Goal: Information Seeking & Learning: Learn about a topic

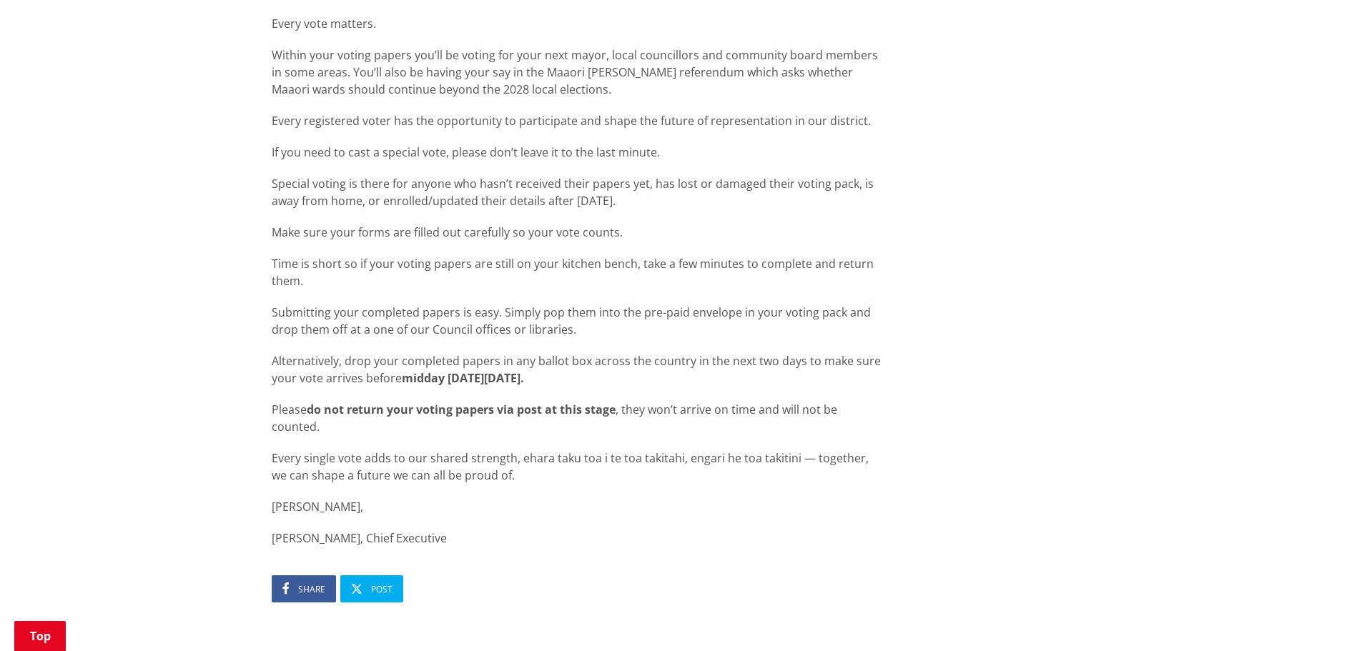
scroll to position [1073, 0]
click at [458, 372] on strong "midday this Saturday 11 October." at bounding box center [463, 375] width 122 height 16
click at [539, 408] on strong "do not return your voting papers via post at this stage" at bounding box center [461, 406] width 309 height 16
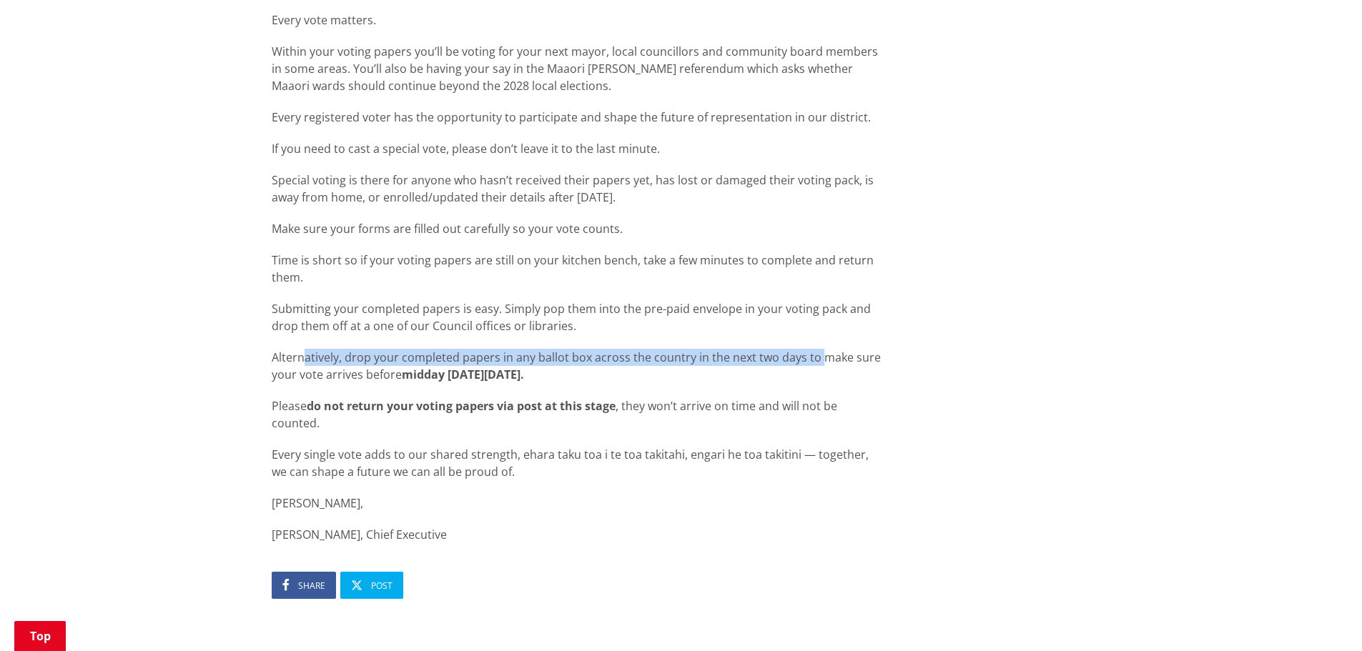
drag, startPoint x: 301, startPoint y: 359, endPoint x: 821, endPoint y: 356, distance: 519.9
click at [821, 356] on p "Alternatively, drop your completed papers in any ballot box across the country …" at bounding box center [576, 366] width 609 height 34
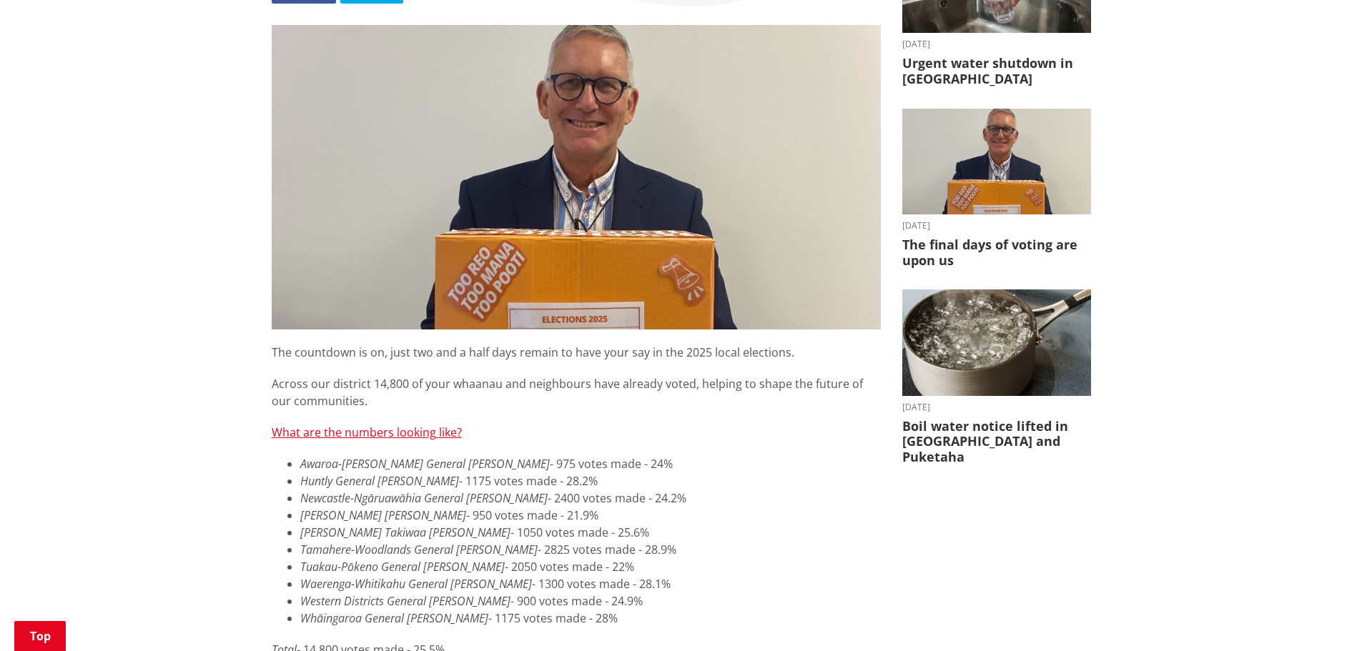
scroll to position [72, 0]
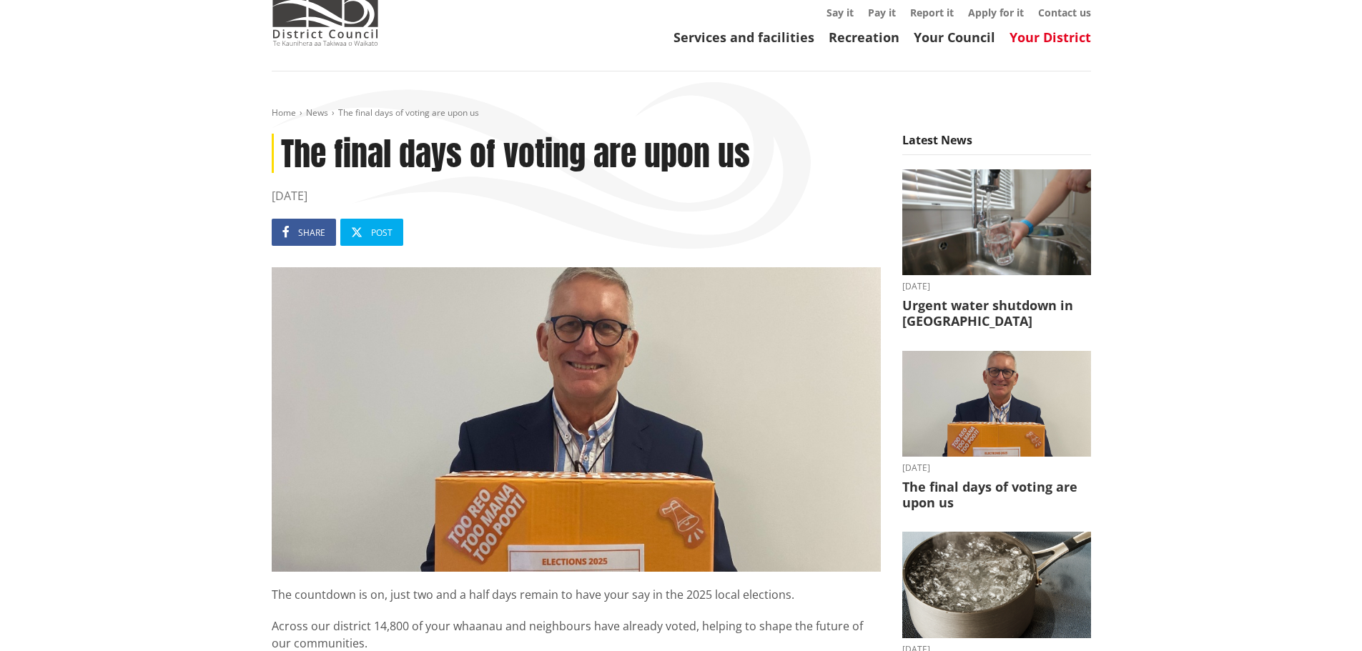
click at [1053, 38] on link "Your District" at bounding box center [1051, 37] width 82 height 17
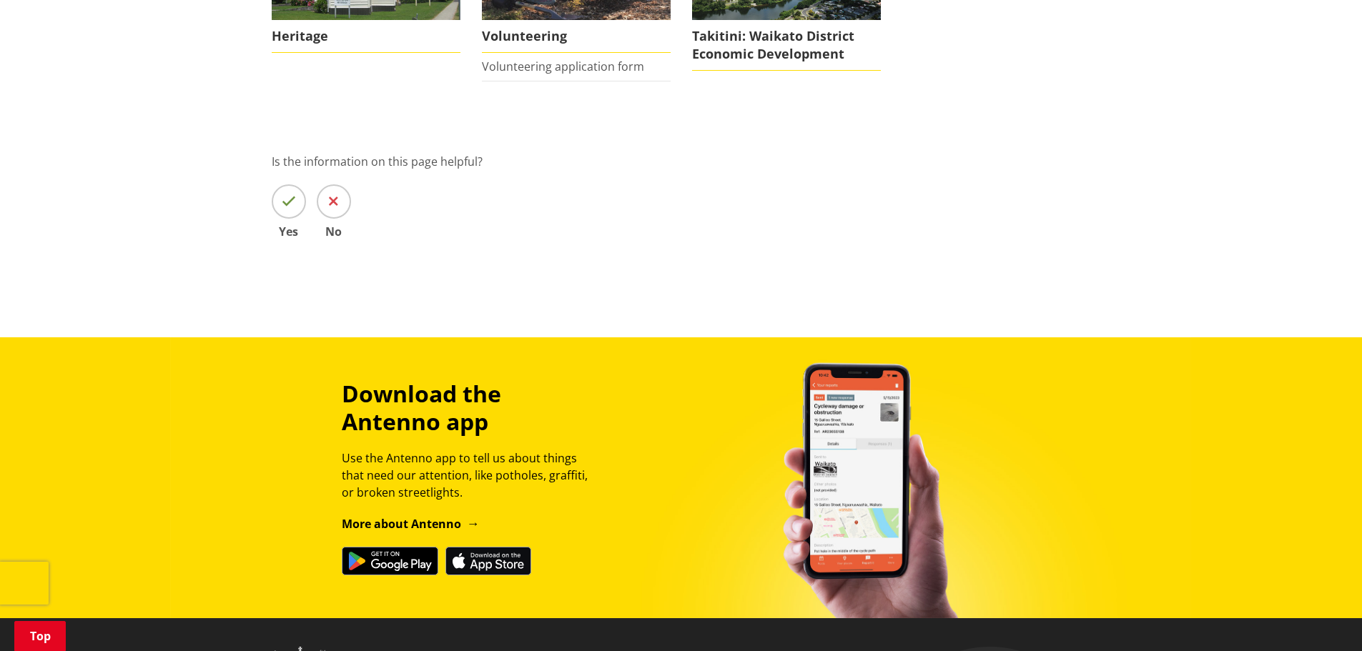
scroll to position [72, 0]
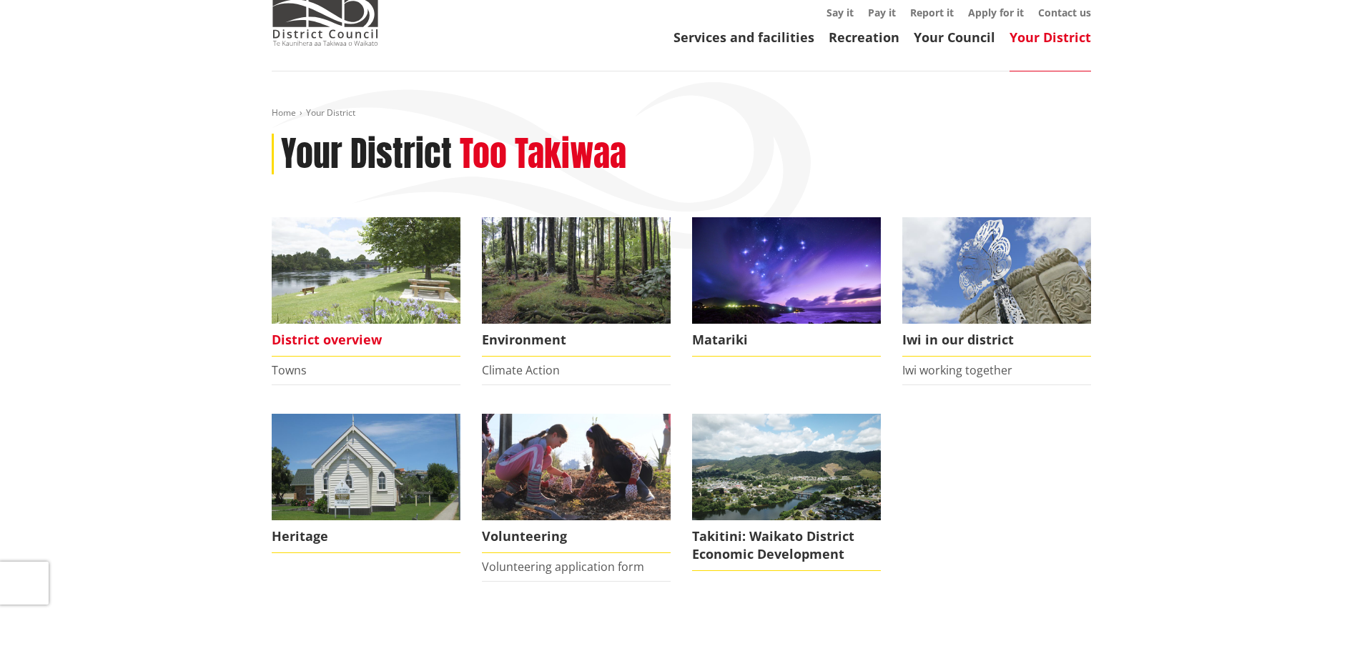
click at [366, 300] on img at bounding box center [366, 270] width 189 height 107
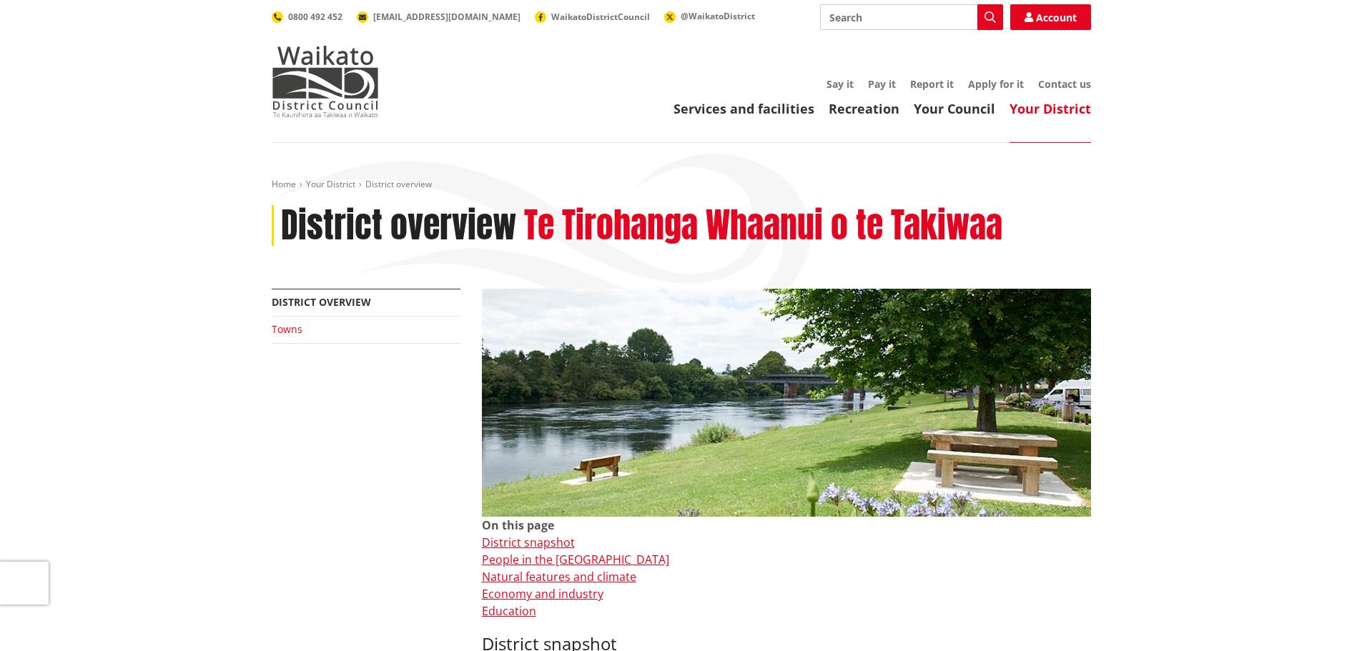
click at [294, 328] on link "Towns" at bounding box center [287, 330] width 31 height 14
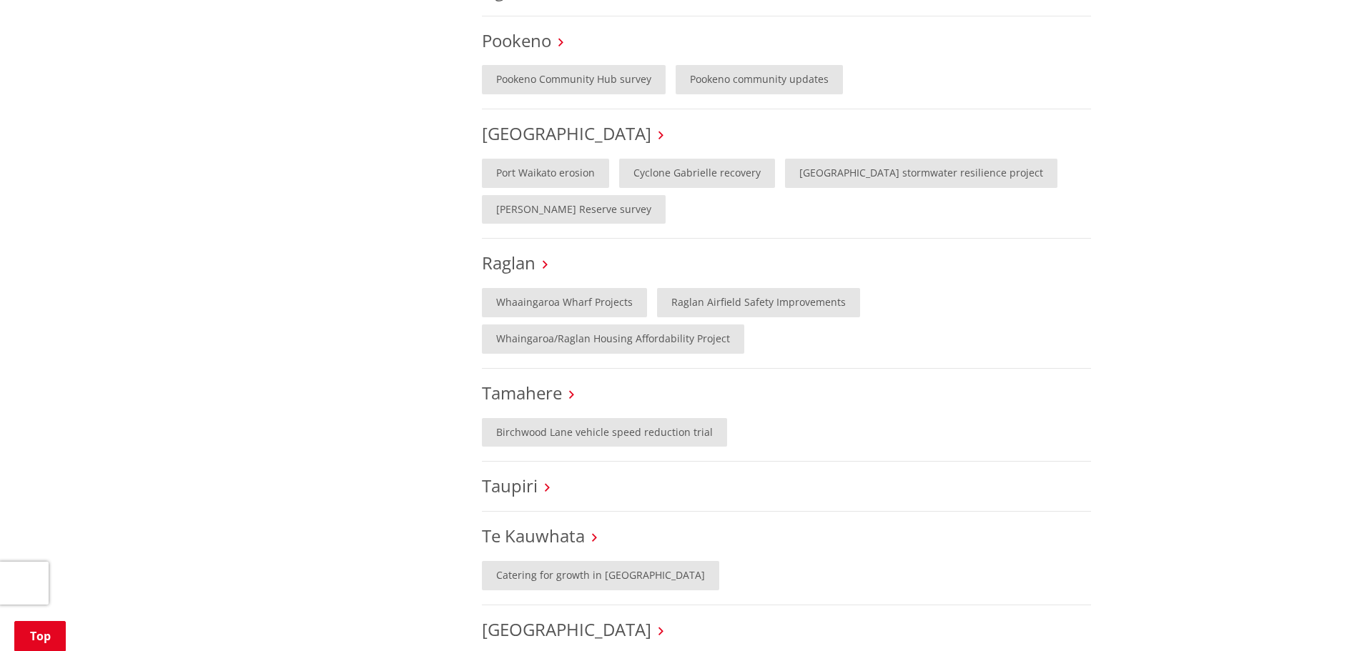
scroll to position [930, 0]
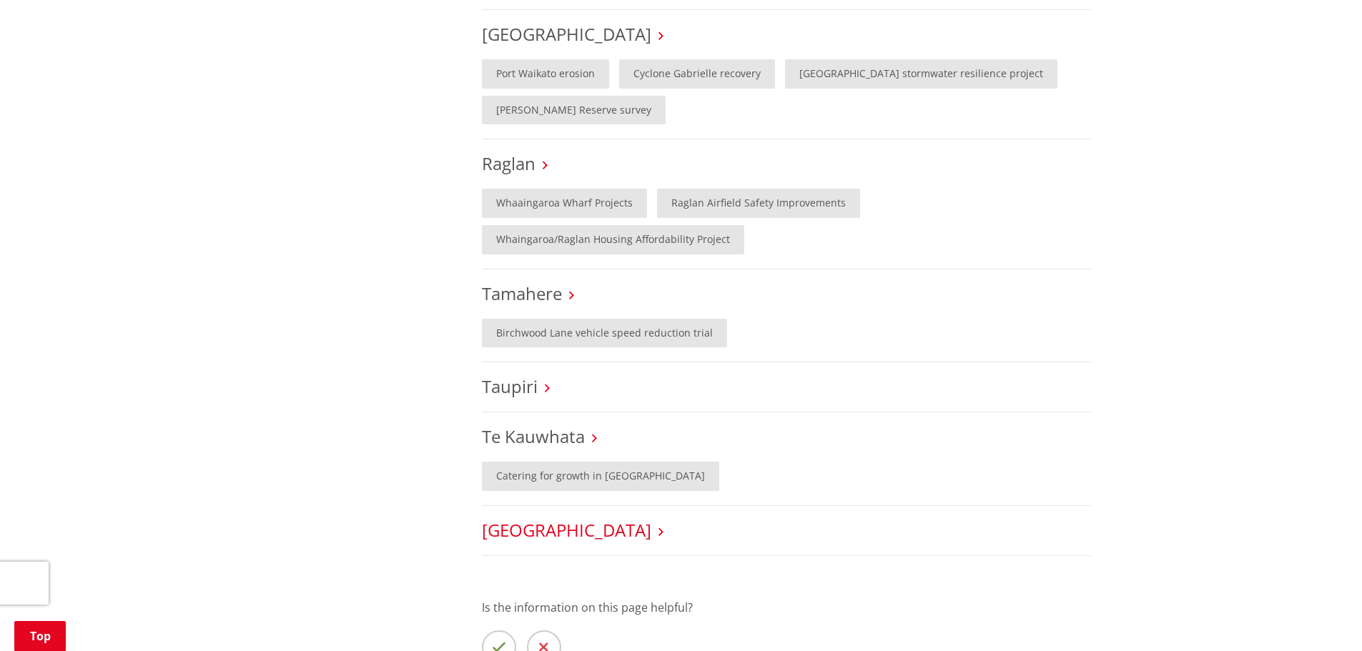
click at [531, 518] on link "Tuakau" at bounding box center [566, 530] width 169 height 24
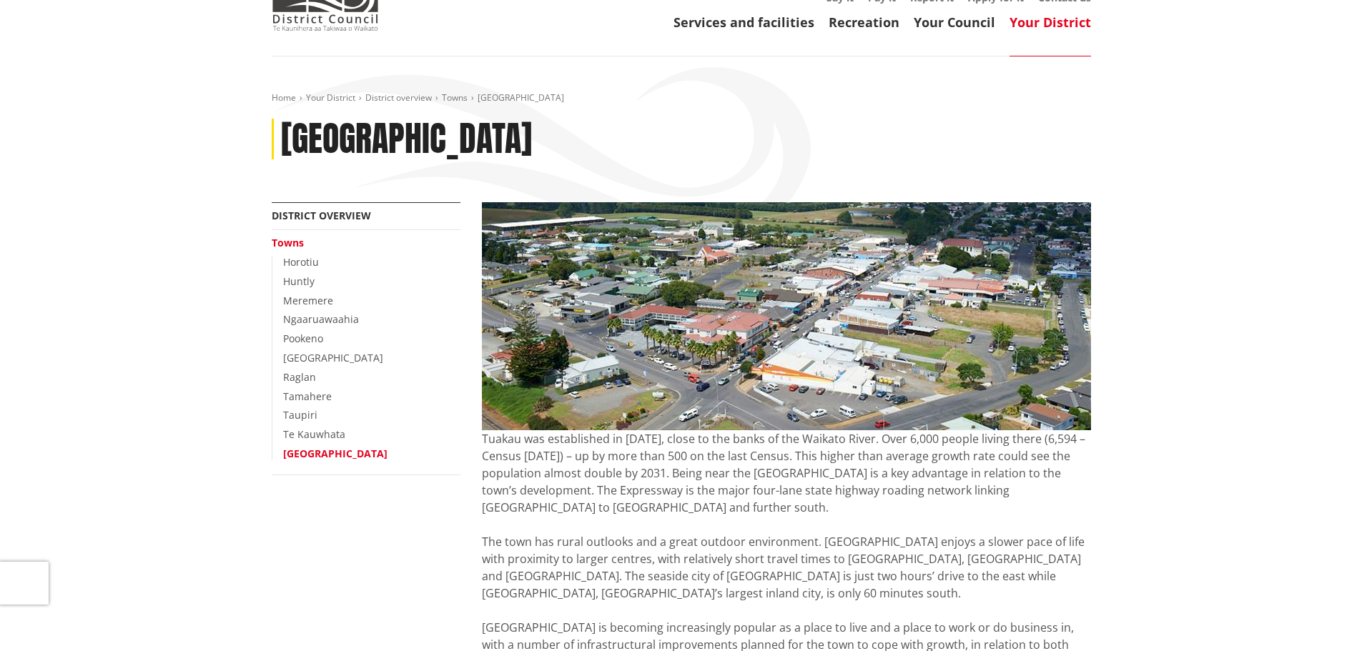
scroll to position [143, 0]
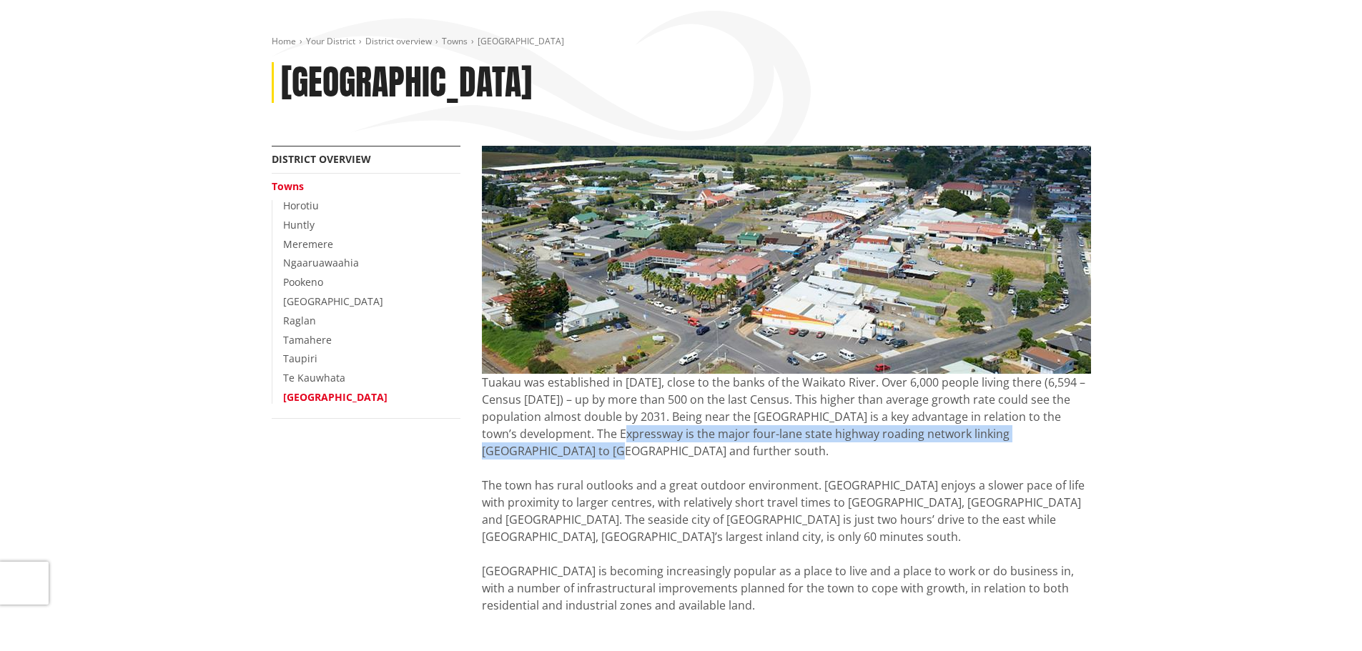
drag, startPoint x: 571, startPoint y: 430, endPoint x: 1082, endPoint y: 437, distance: 510.6
click at [1082, 437] on p "Tuakau was established in 1840, close to the banks of the Waikato River. Over 6…" at bounding box center [786, 494] width 609 height 240
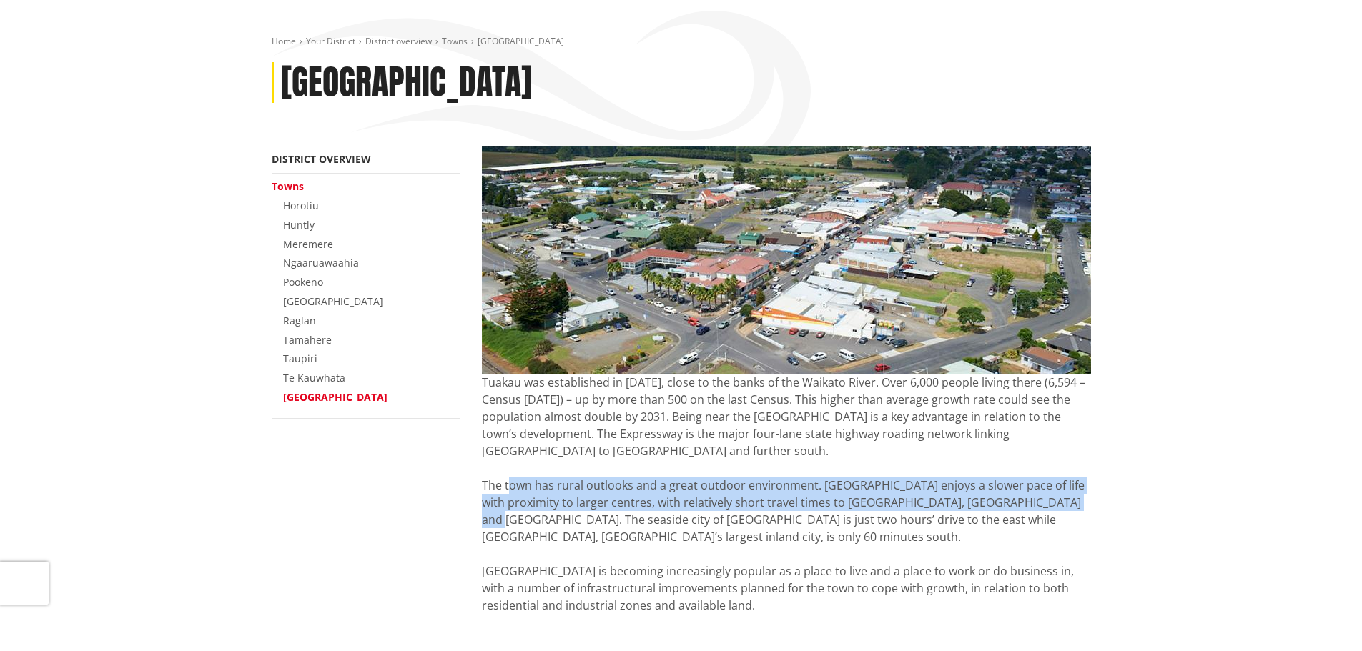
drag, startPoint x: 510, startPoint y: 486, endPoint x: 1065, endPoint y: 496, distance: 555.7
click at [1065, 496] on p "Tuakau was established in 1840, close to the banks of the Waikato River. Over 6…" at bounding box center [786, 494] width 609 height 240
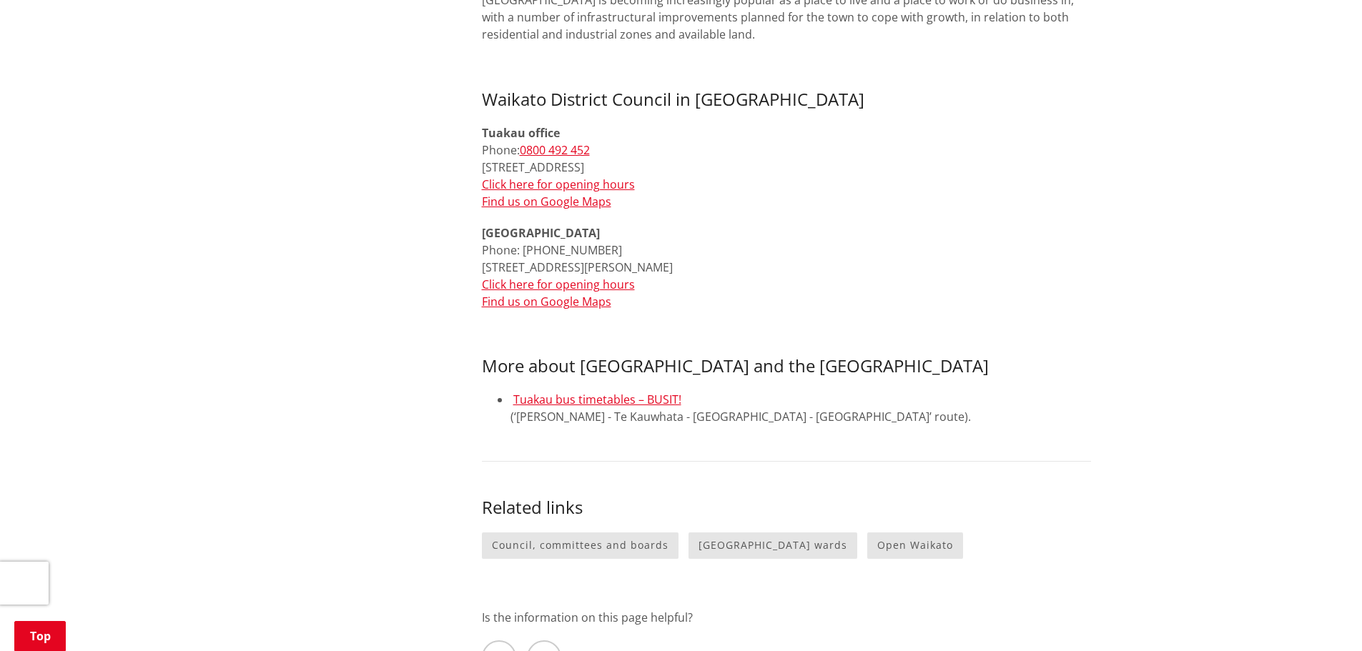
scroll to position [715, 0]
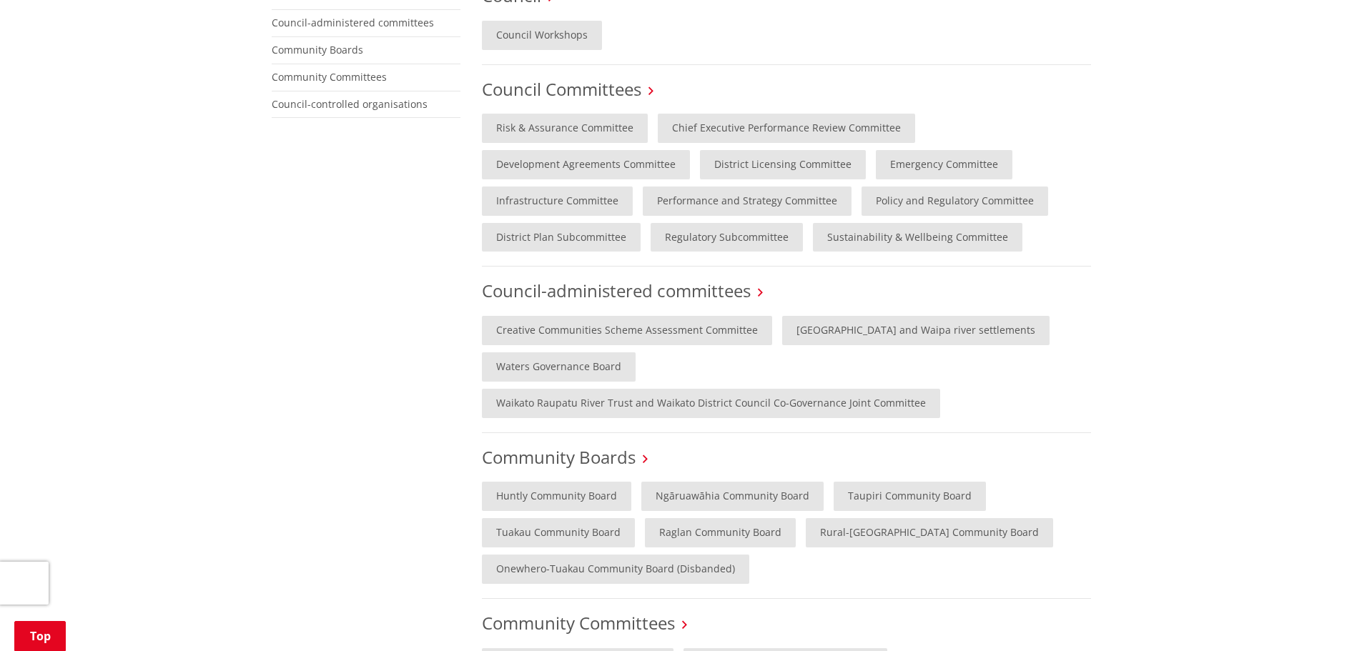
scroll to position [501, 0]
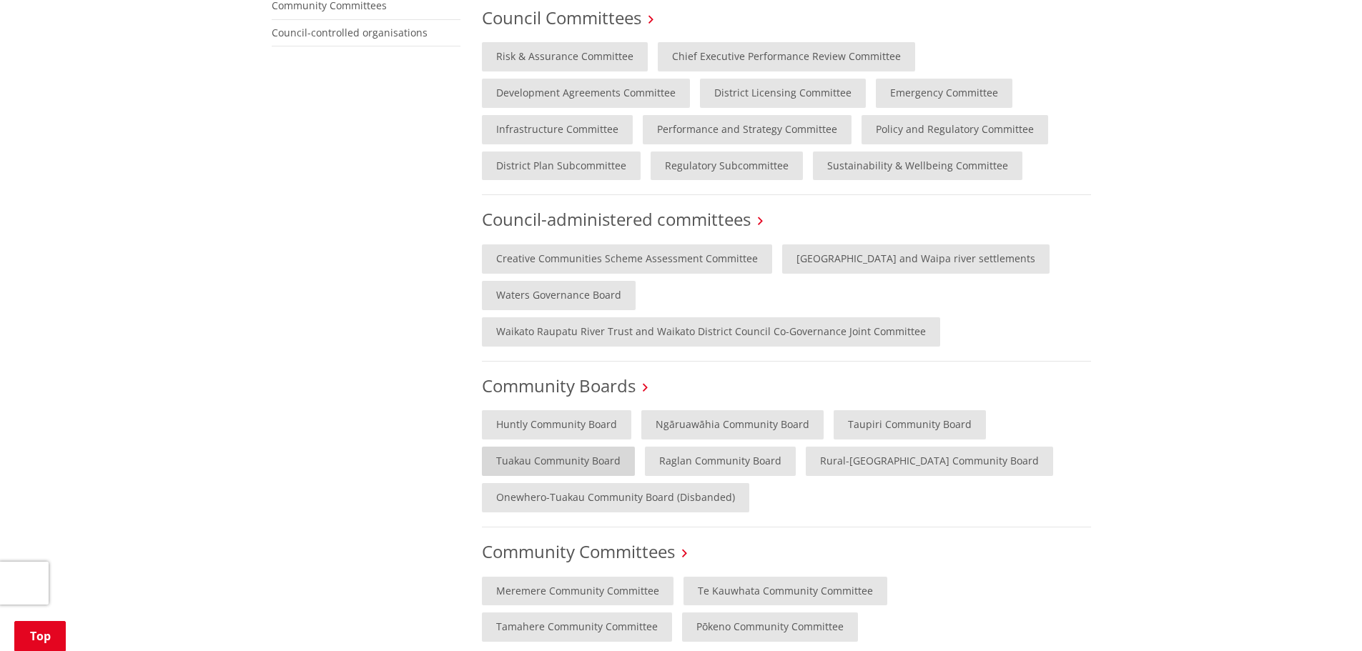
click at [570, 456] on link "Tuakau Community Board" at bounding box center [558, 461] width 153 height 29
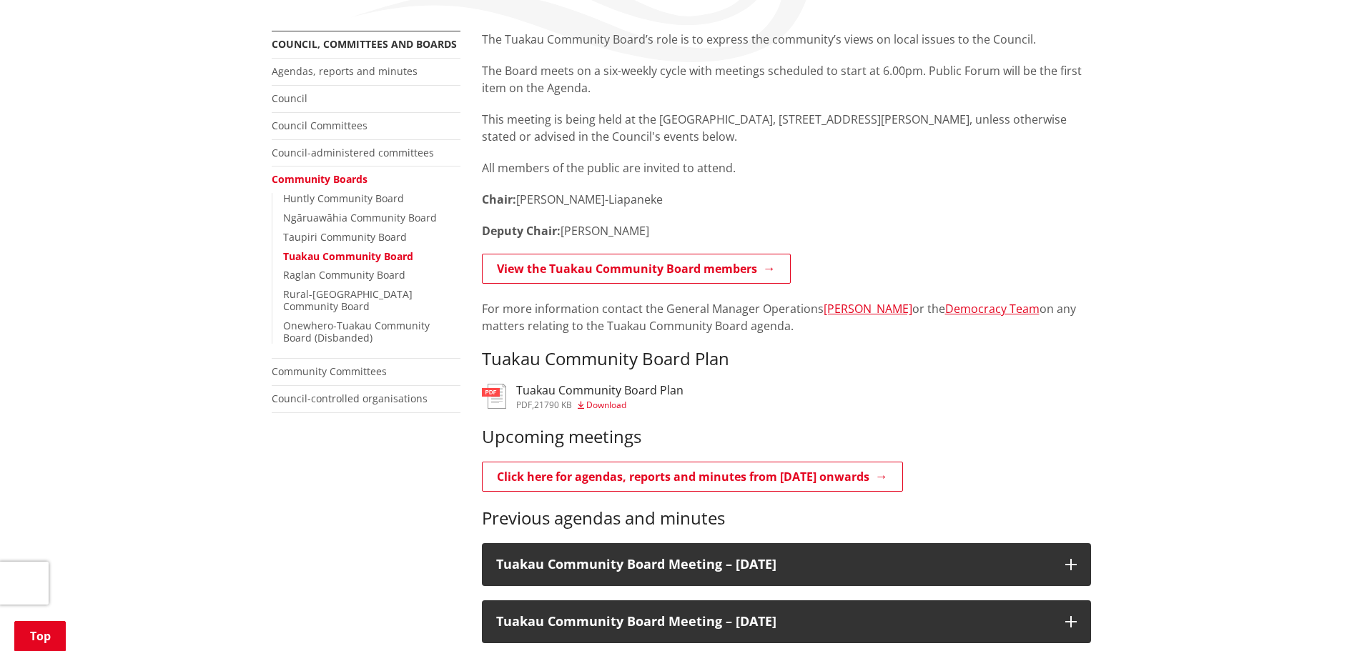
scroll to position [215, 0]
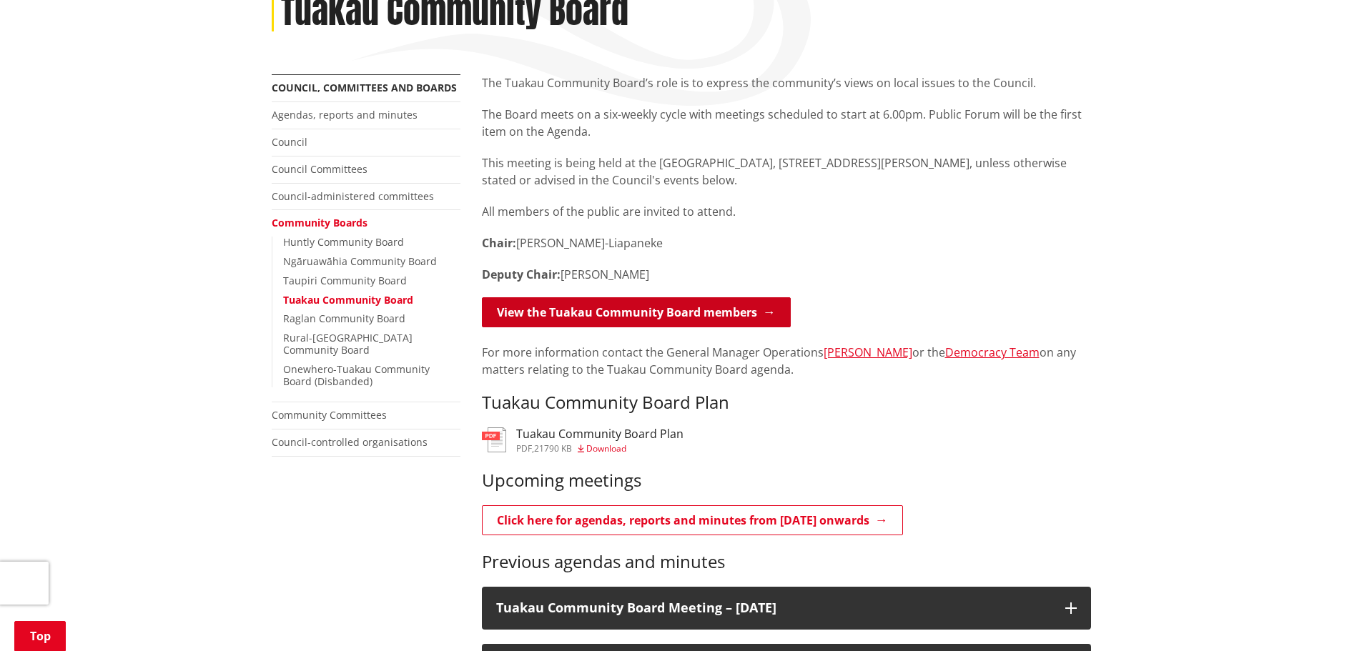
click at [679, 311] on link "View the Tuakau Community Board members" at bounding box center [636, 312] width 309 height 30
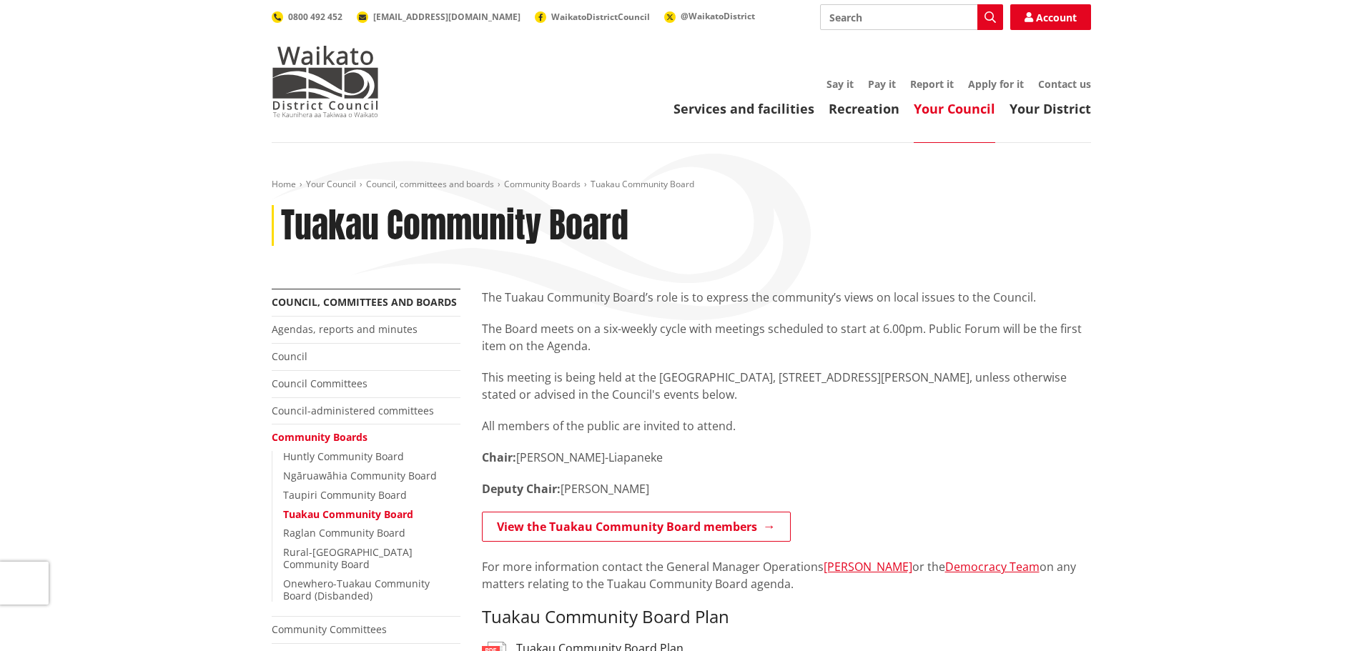
scroll to position [215, 0]
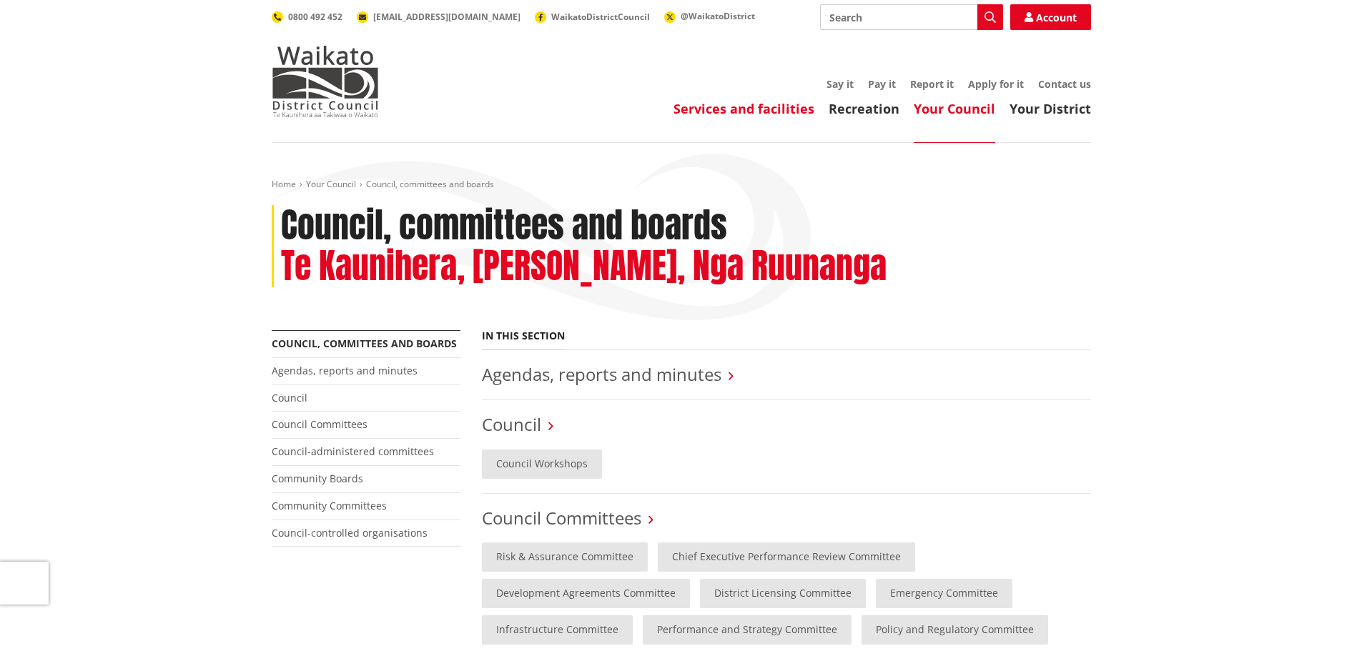
click at [747, 114] on link "Services and facilities" at bounding box center [744, 108] width 141 height 17
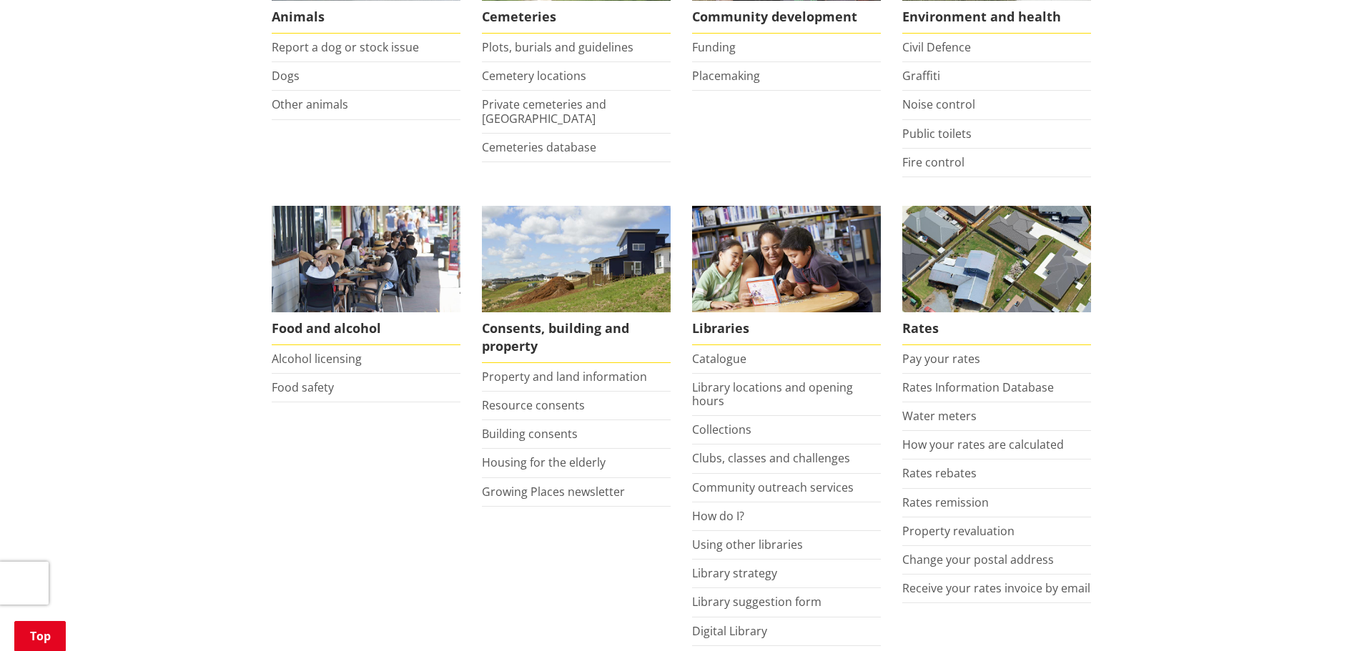
scroll to position [429, 0]
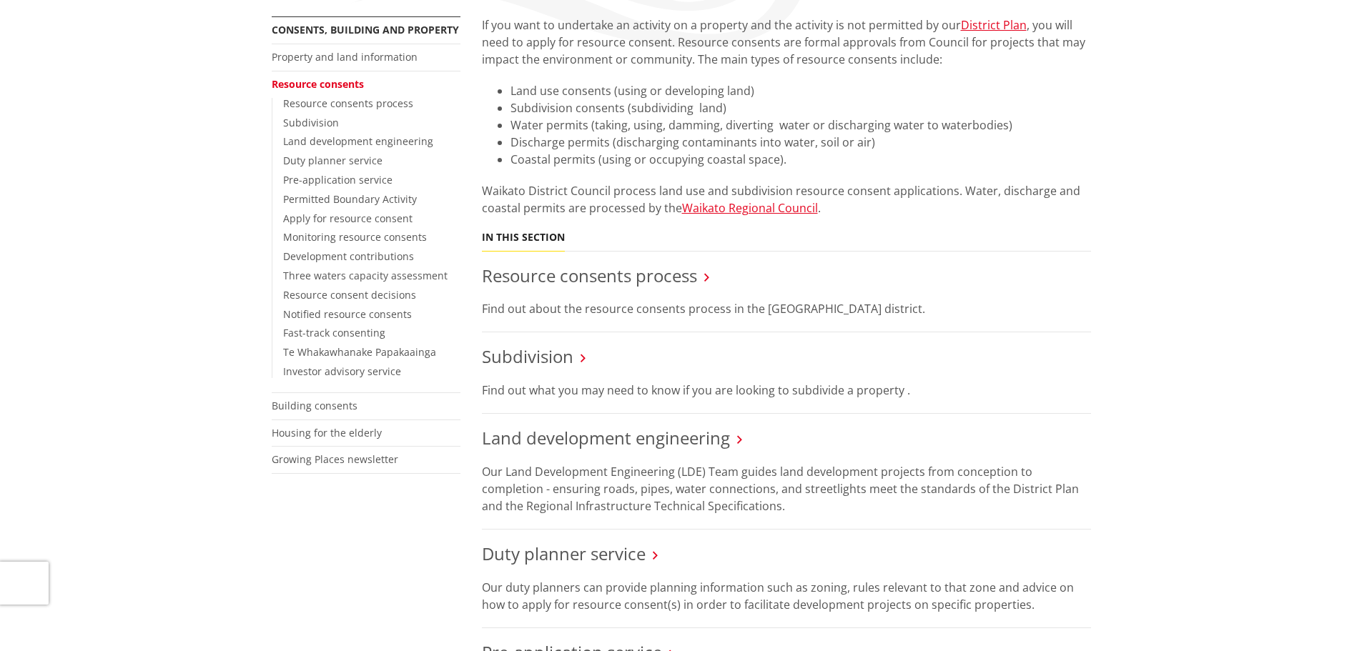
scroll to position [286, 0]
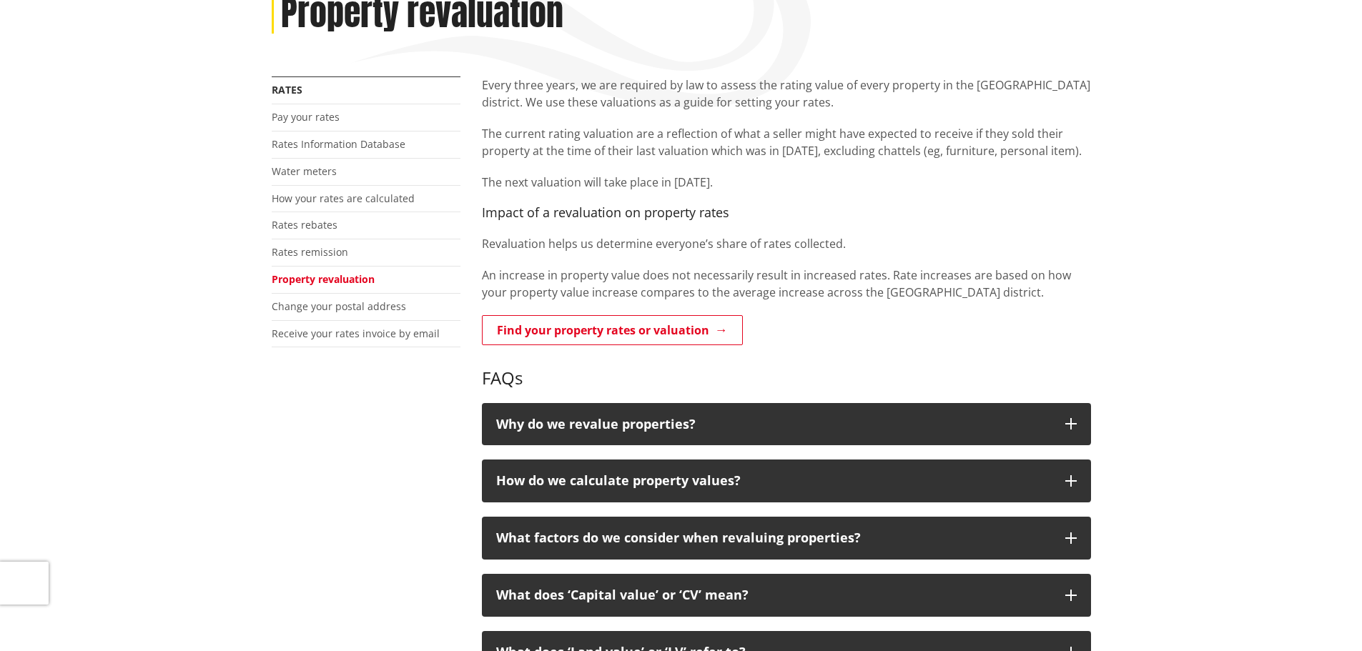
scroll to position [215, 0]
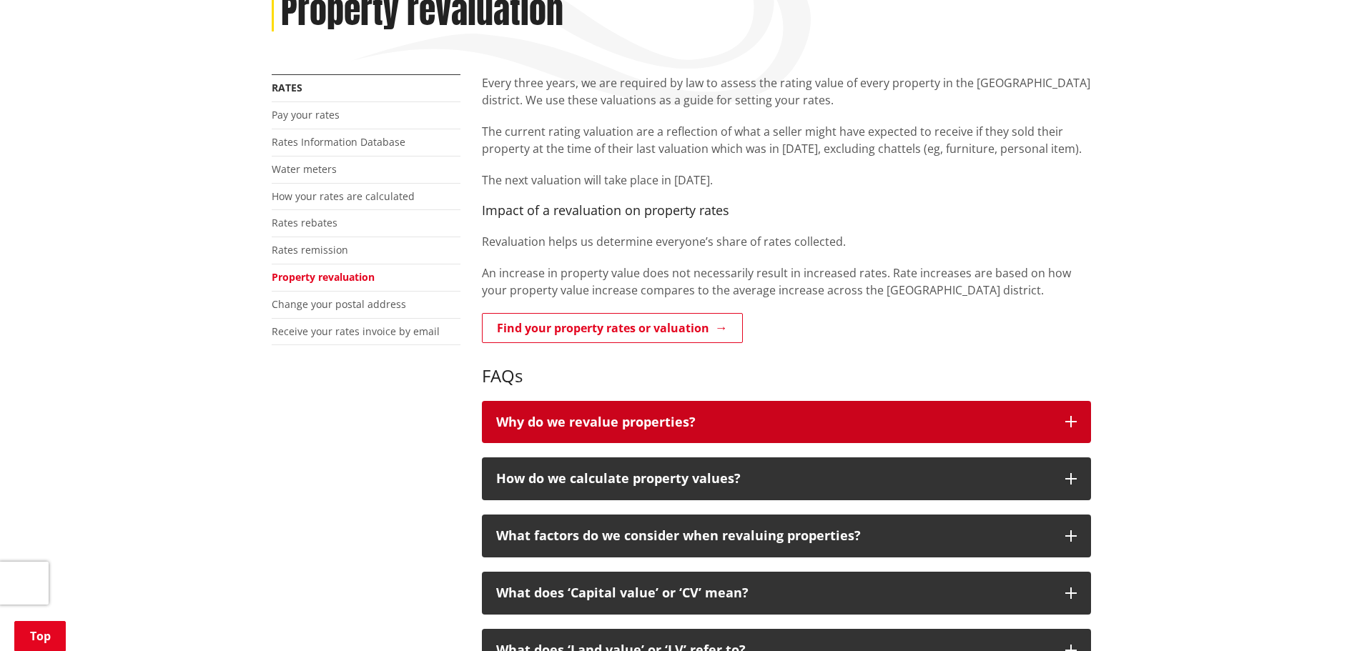
click at [665, 425] on p "Why do we revalue properties?" at bounding box center [773, 422] width 555 height 14
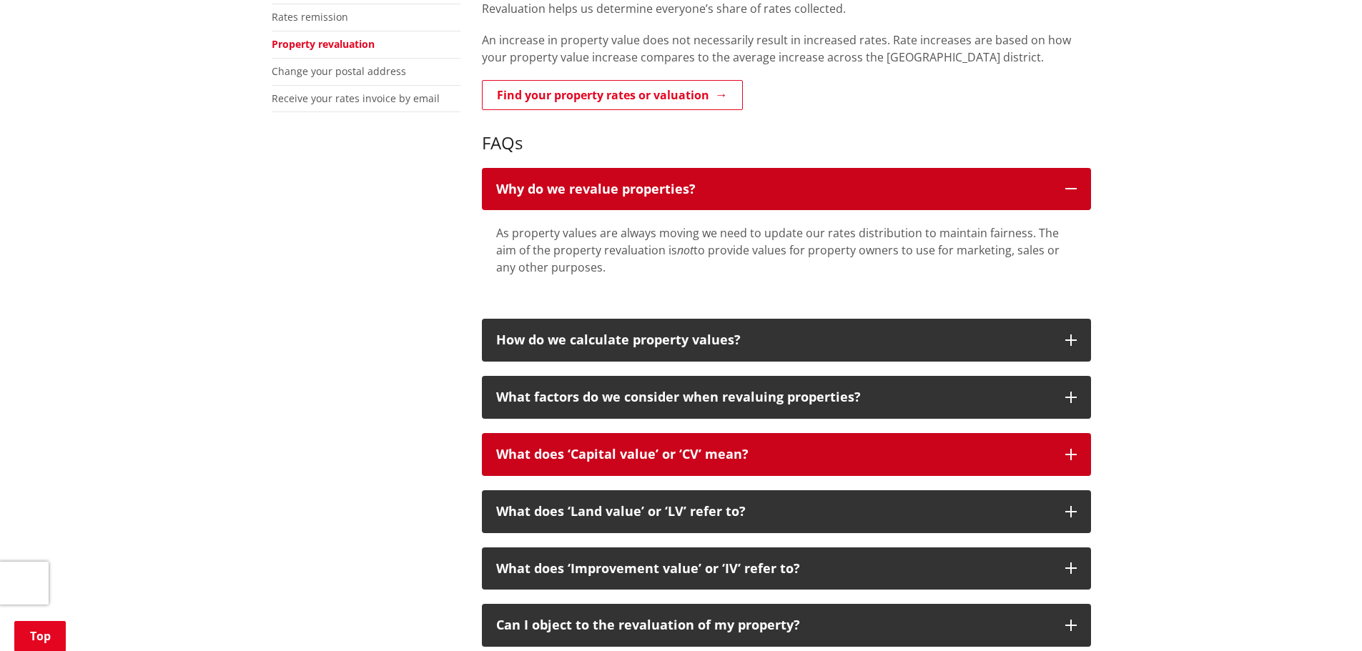
scroll to position [501, 0]
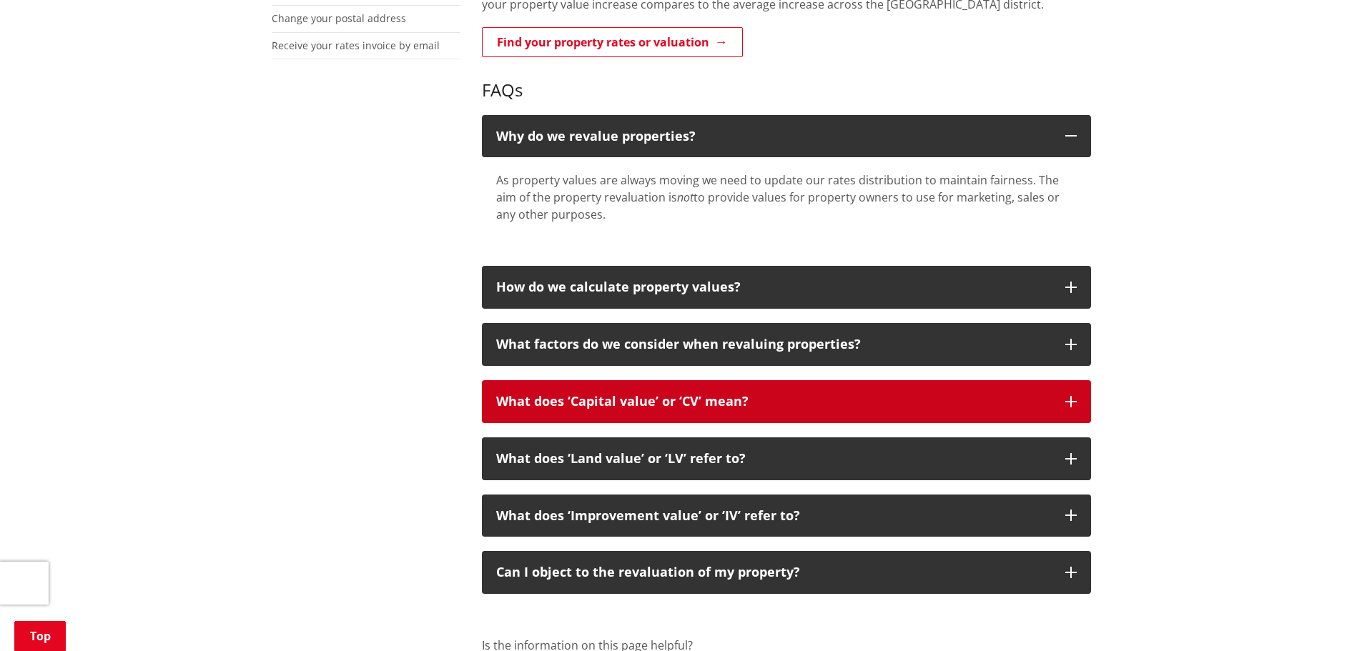
click at [769, 398] on p "What does ‘Capital value’ or ‘CV’ mean?" at bounding box center [773, 402] width 555 height 14
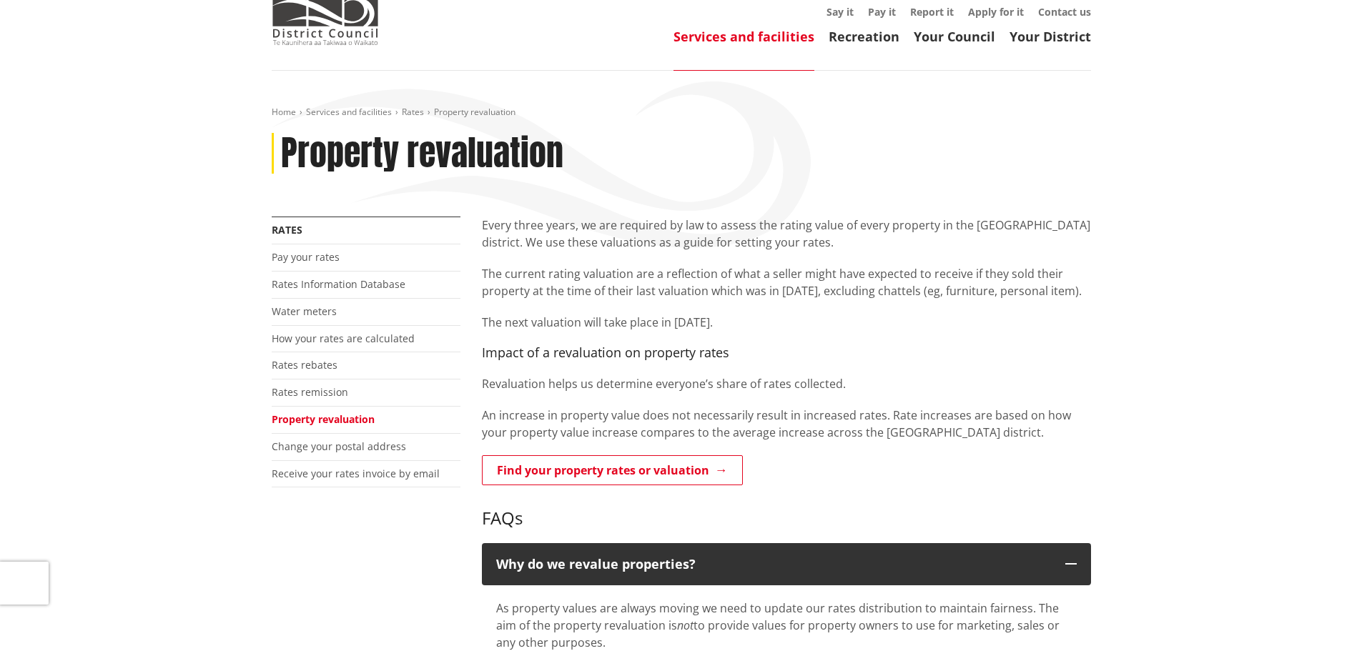
scroll to position [72, 0]
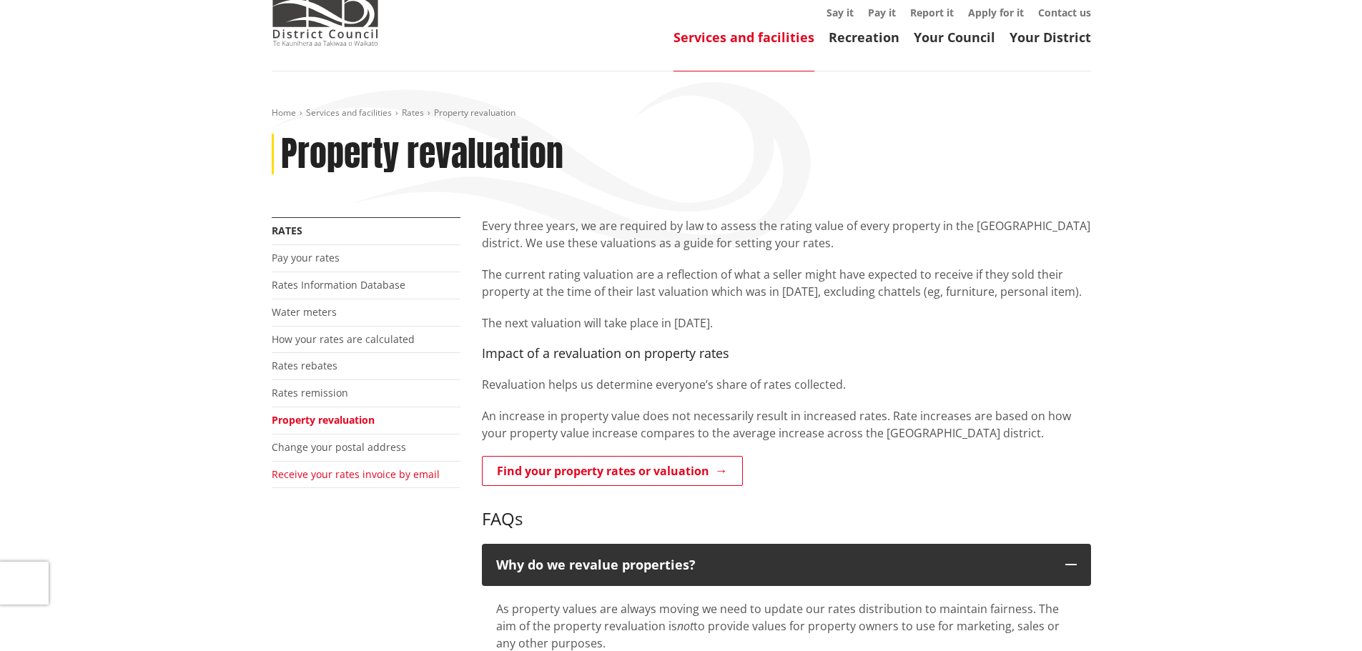
click at [363, 474] on link "Receive your rates invoice by email" at bounding box center [356, 475] width 168 height 14
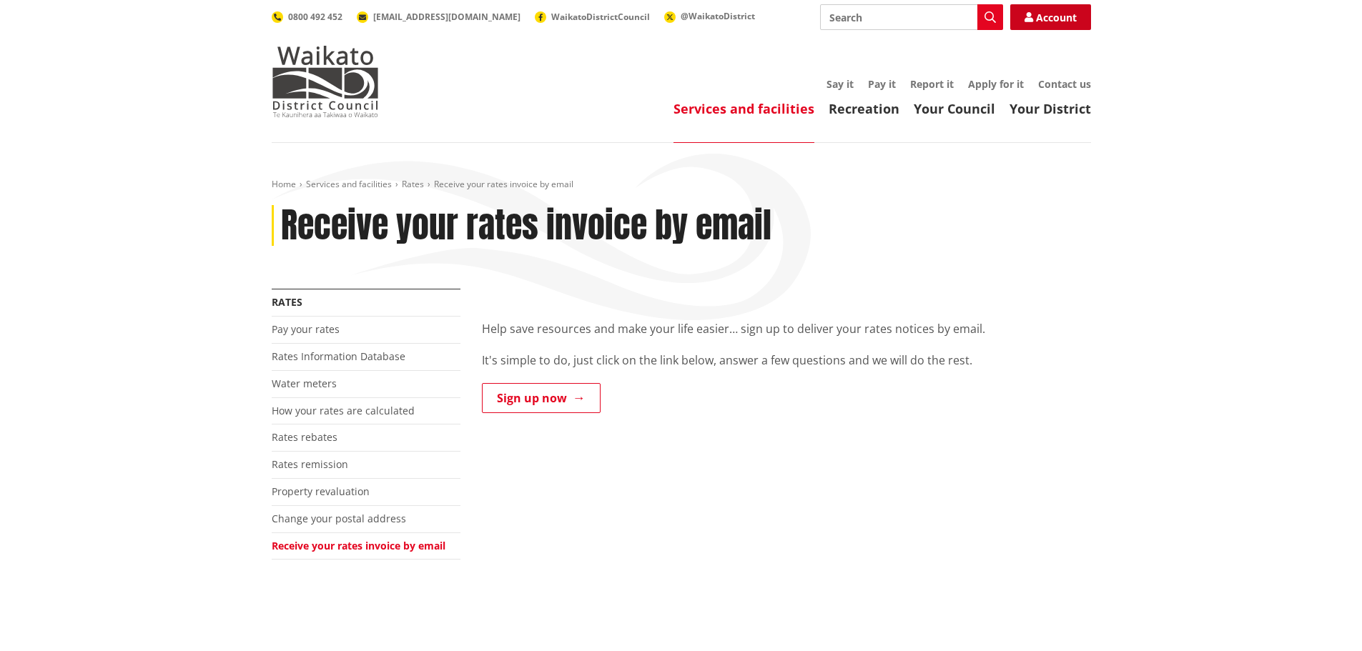
click at [1051, 16] on link "Account" at bounding box center [1050, 17] width 81 height 26
